Goal: Task Accomplishment & Management: Use online tool/utility

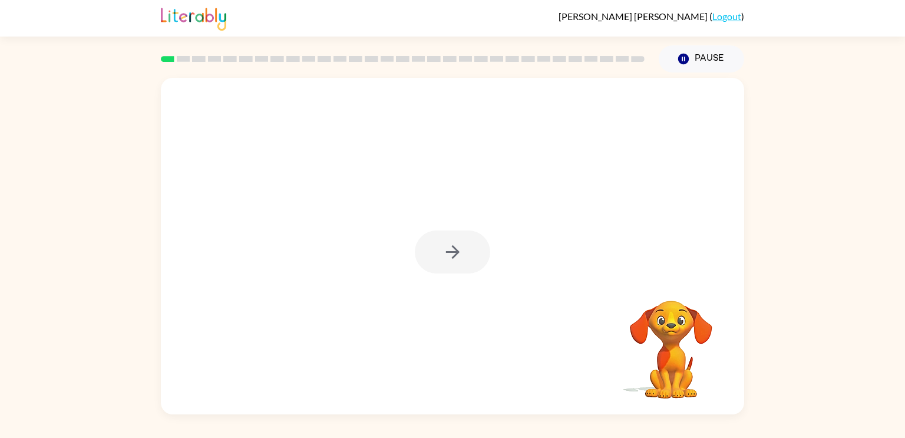
click at [450, 260] on div at bounding box center [452, 251] width 75 height 43
click at [451, 260] on icon "button" at bounding box center [453, 252] width 21 height 21
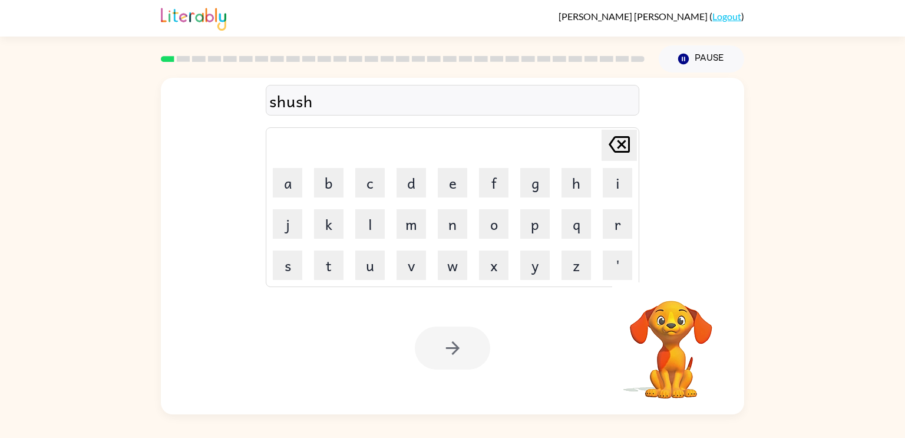
click at [454, 331] on div at bounding box center [452, 347] width 75 height 43
click at [456, 335] on div at bounding box center [452, 347] width 75 height 43
click at [456, 335] on button "button" at bounding box center [452, 347] width 75 height 43
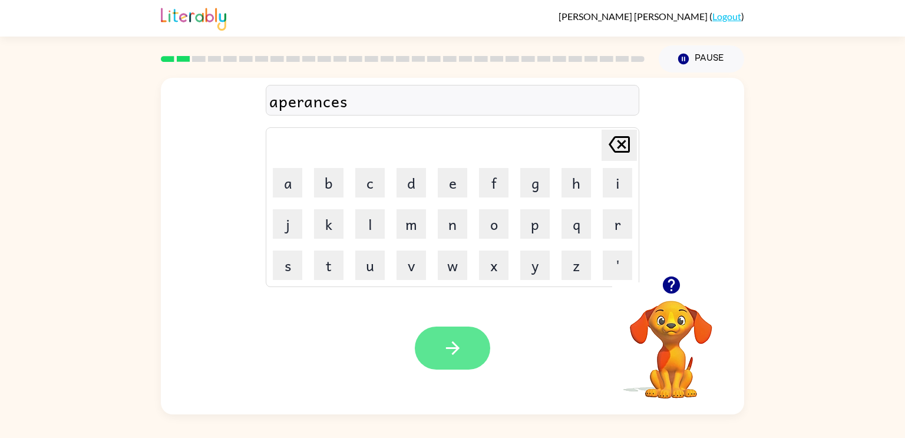
click at [446, 344] on icon "button" at bounding box center [453, 348] width 21 height 21
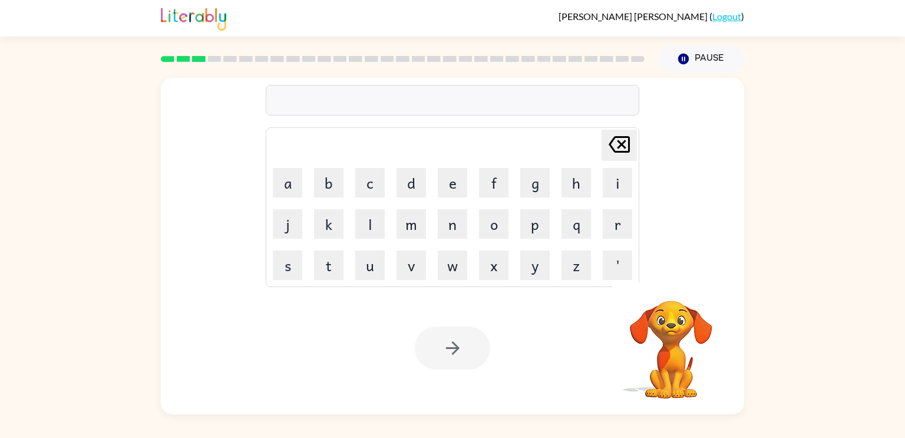
click at [461, 370] on div "Your browser must support playing .mp4 files to use Literably. Please try using…" at bounding box center [452, 348] width 583 height 133
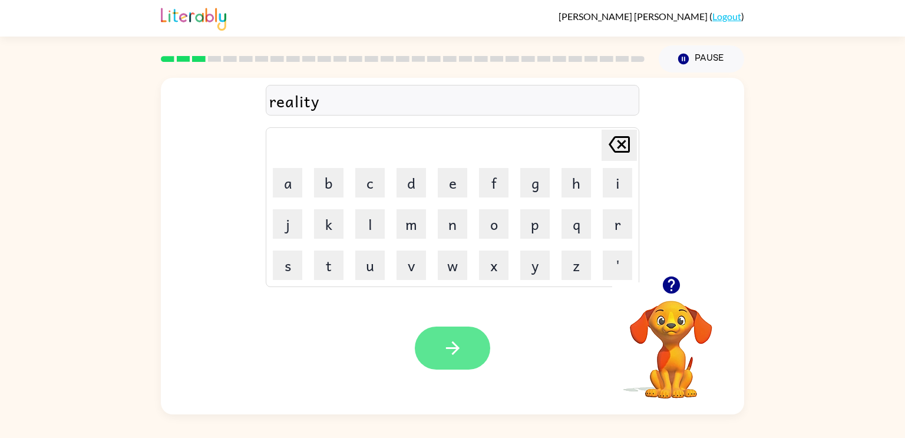
click at [484, 345] on button "button" at bounding box center [452, 347] width 75 height 43
click at [444, 337] on button "button" at bounding box center [452, 347] width 75 height 43
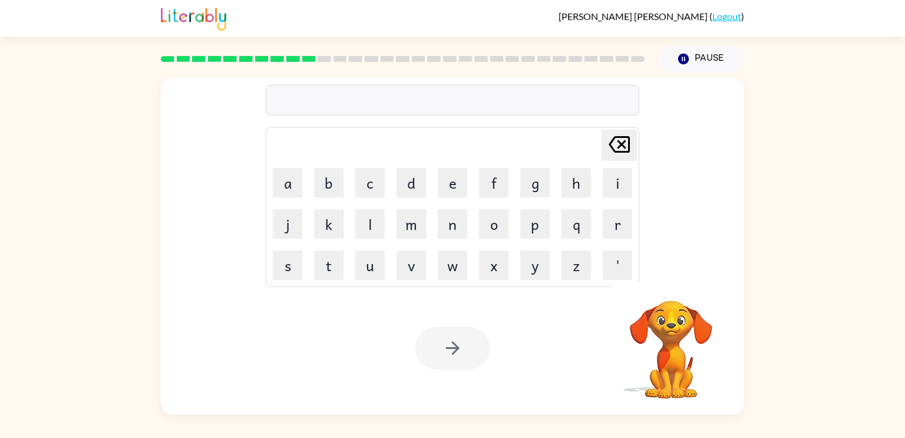
click at [444, 337] on div at bounding box center [452, 347] width 75 height 43
